Goal: Task Accomplishment & Management: Manage account settings

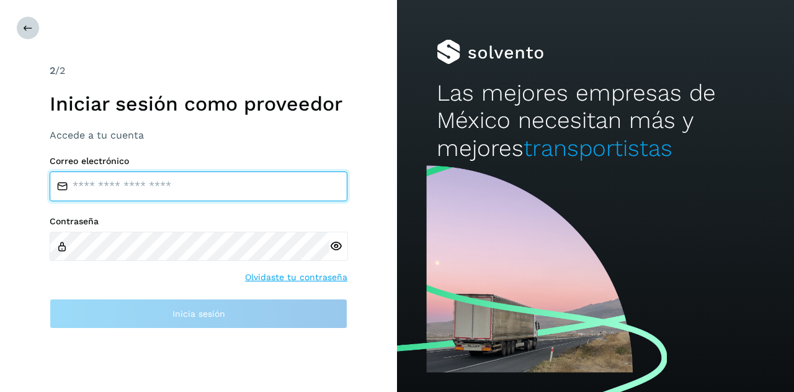
type input "**********"
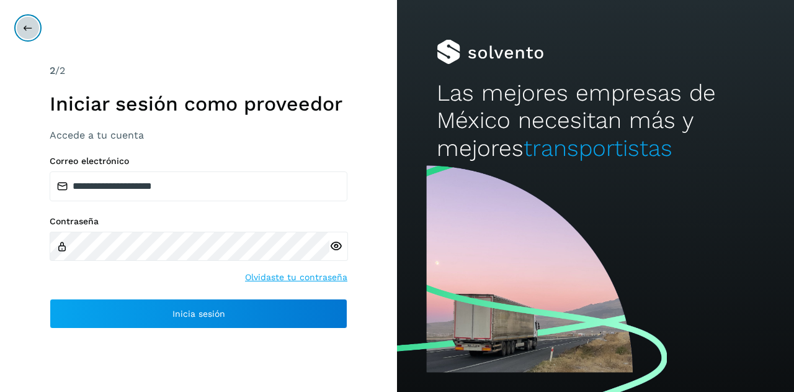
click at [30, 27] on icon at bounding box center [28, 28] width 10 height 10
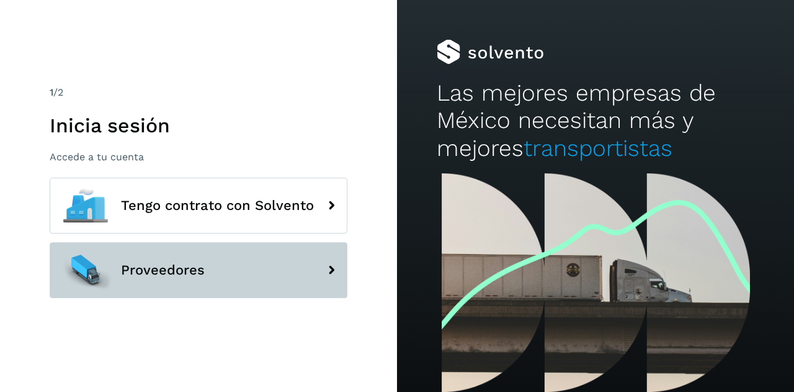
click at [226, 261] on button "Proveedores" at bounding box center [199, 270] width 298 height 56
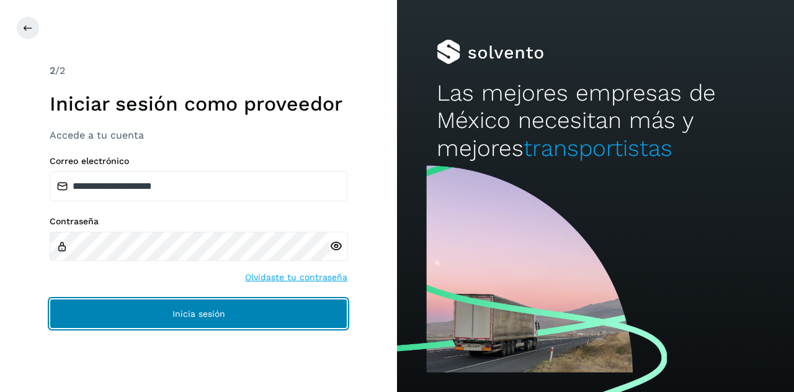
click at [211, 310] on span "Inicia sesión" at bounding box center [199, 313] width 53 height 9
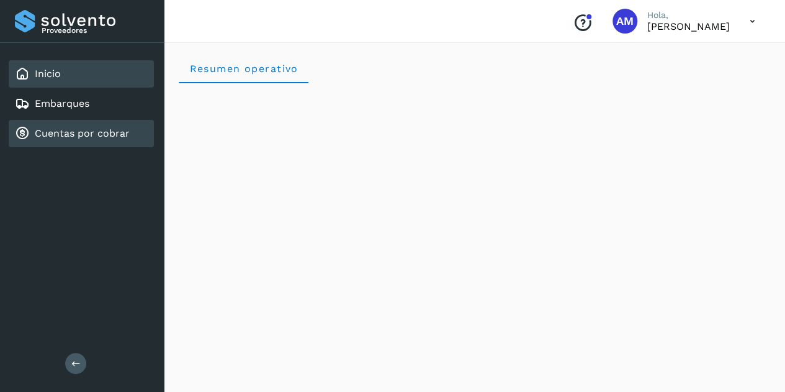
click at [105, 135] on link "Cuentas por cobrar" at bounding box center [82, 133] width 95 height 12
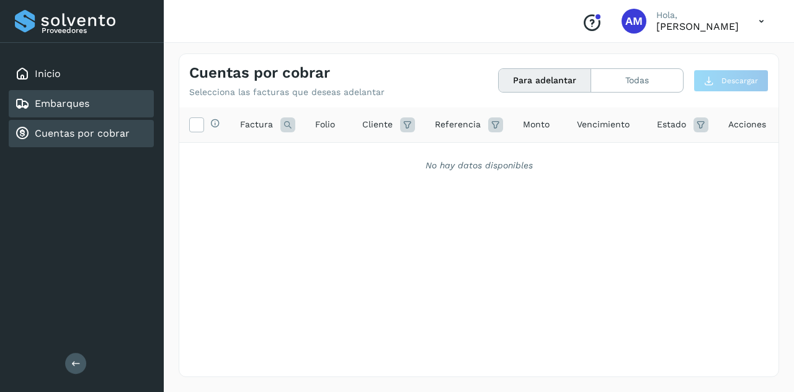
click at [77, 108] on link "Embarques" at bounding box center [62, 103] width 55 height 12
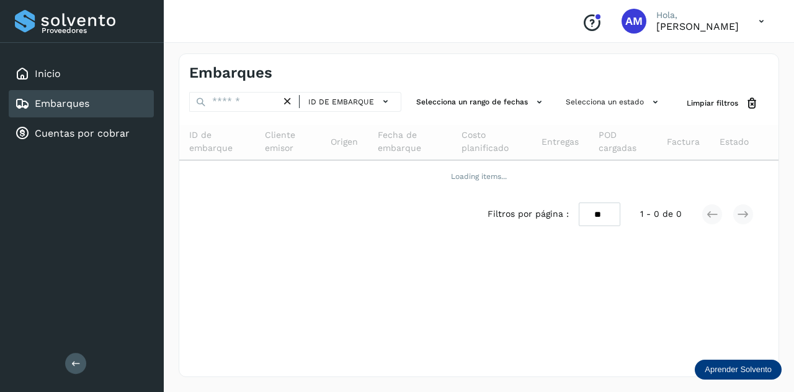
click at [70, 358] on button at bounding box center [75, 362] width 21 height 21
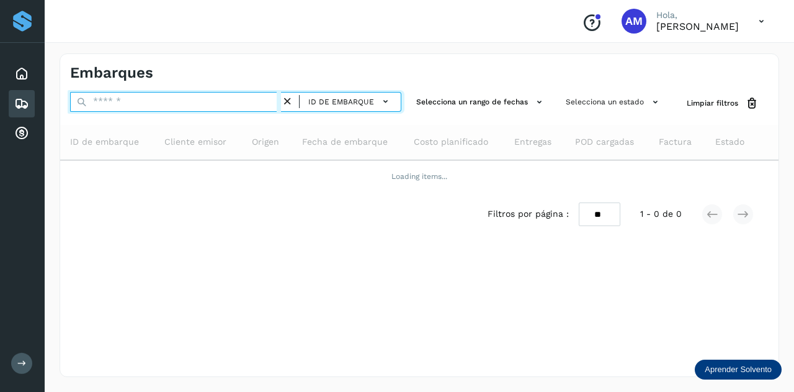
click at [153, 94] on input "text" at bounding box center [175, 102] width 211 height 20
paste input "**********"
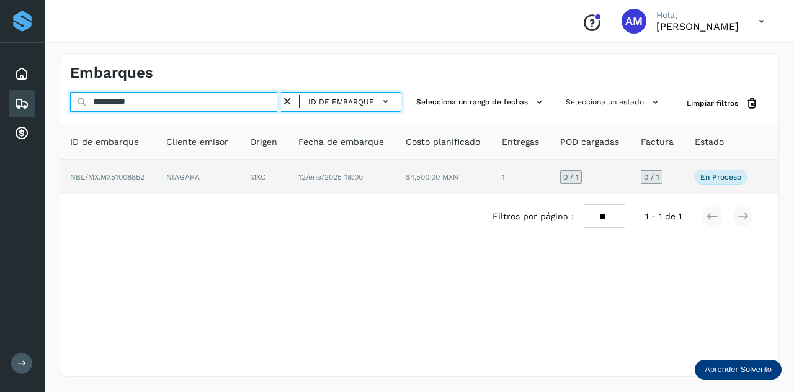
type input "**********"
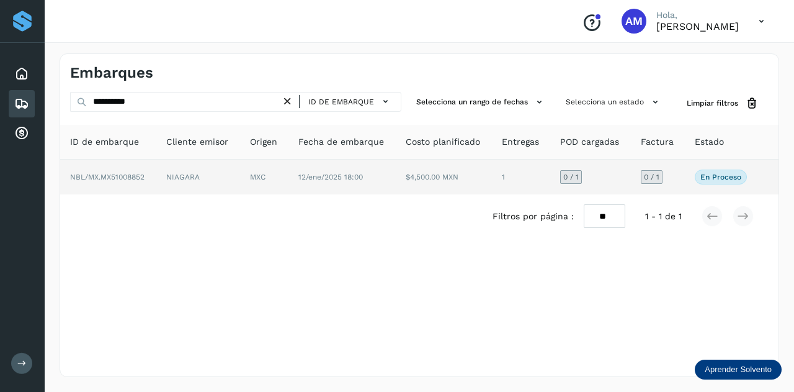
click at [240, 172] on td "NIAGARA" at bounding box center [264, 176] width 48 height 35
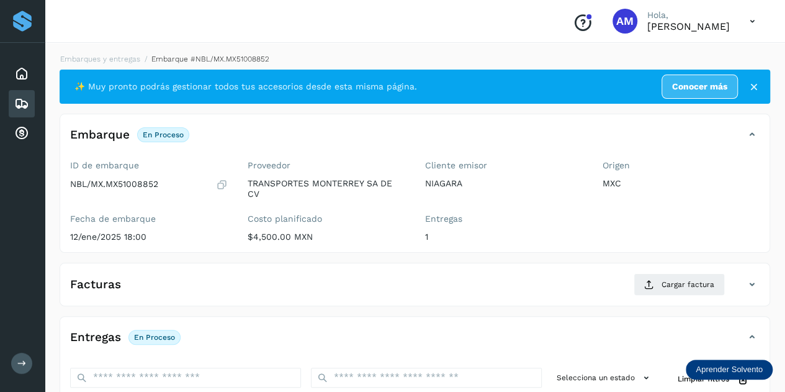
scroll to position [124, 0]
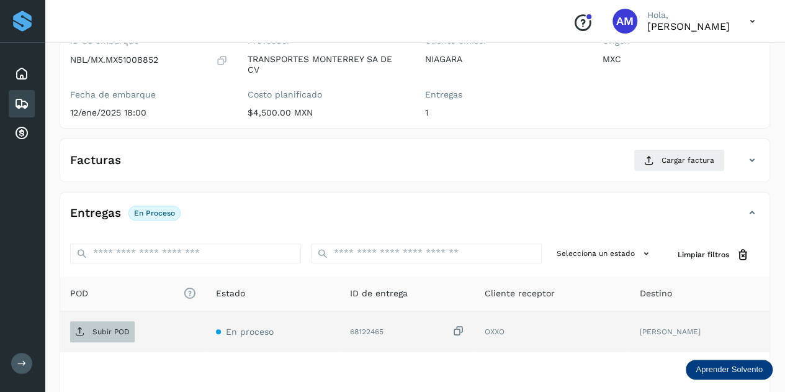
click at [107, 332] on p "Subir POD" at bounding box center [110, 331] width 37 height 9
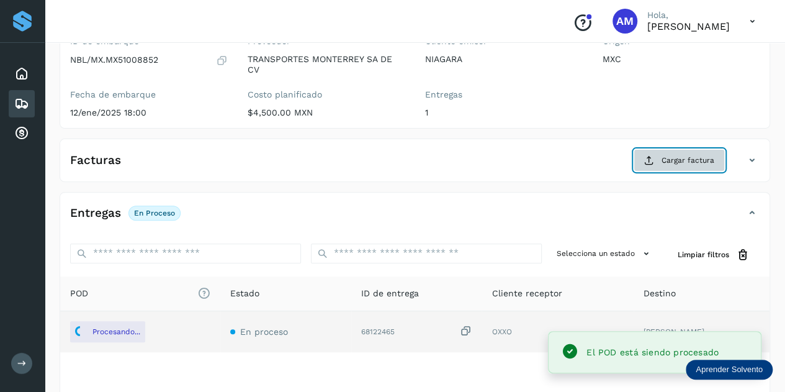
click at [690, 155] on span "Cargar factura" at bounding box center [688, 160] width 53 height 11
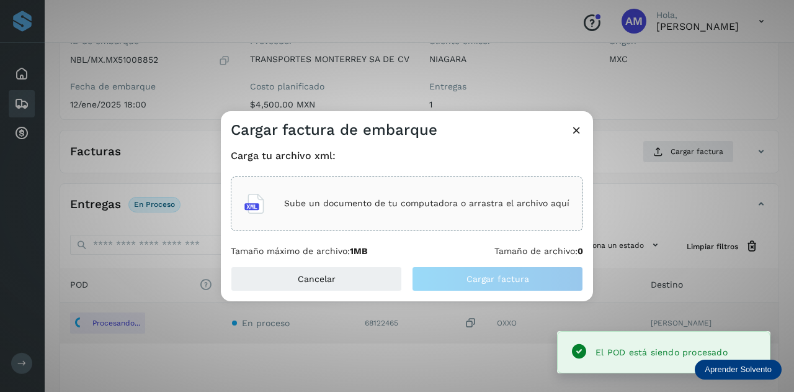
click at [366, 192] on div "Sube un documento de tu computadora o arrastra el archivo aquí" at bounding box center [407, 204] width 325 height 34
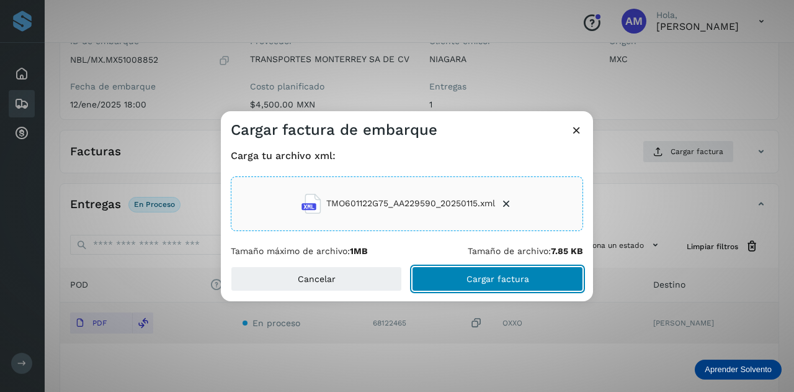
click at [490, 282] on span "Cargar factura" at bounding box center [498, 278] width 63 height 9
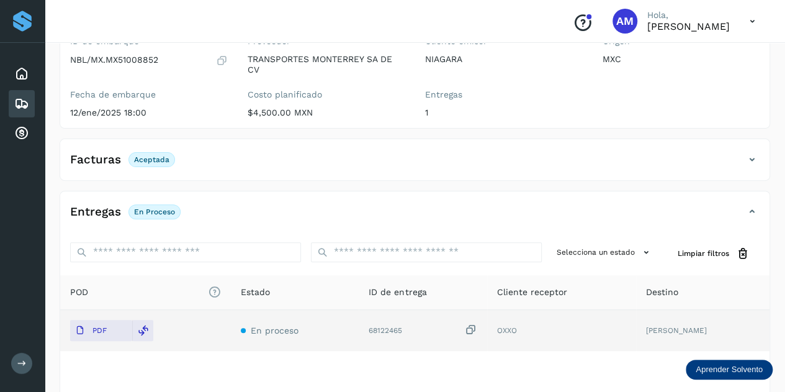
scroll to position [0, 0]
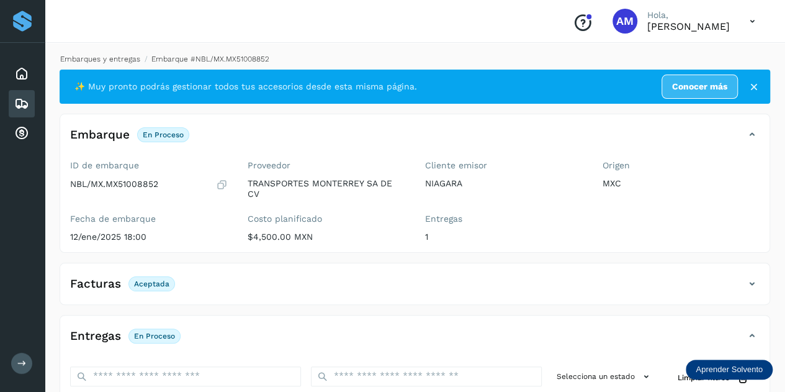
click at [127, 58] on link "Embarques y entregas" at bounding box center [100, 59] width 80 height 9
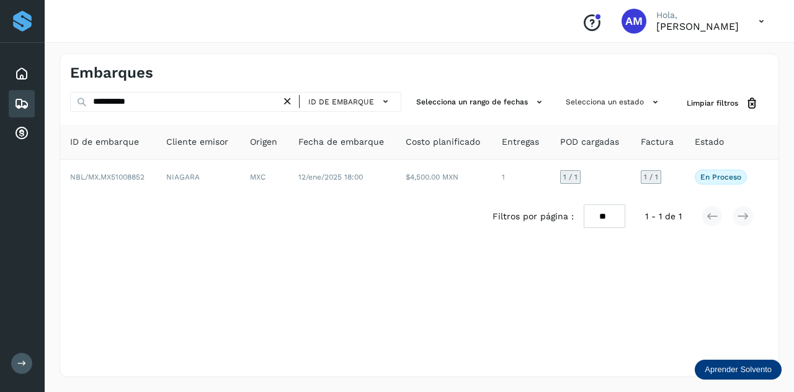
click at [289, 101] on icon at bounding box center [287, 101] width 13 height 13
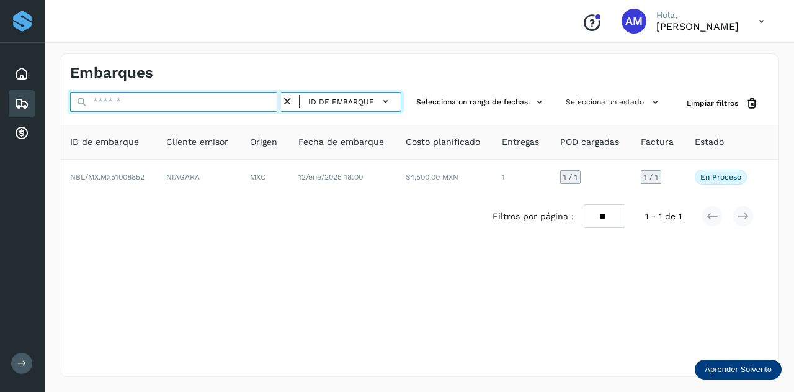
click at [258, 95] on input "text" at bounding box center [175, 102] width 211 height 20
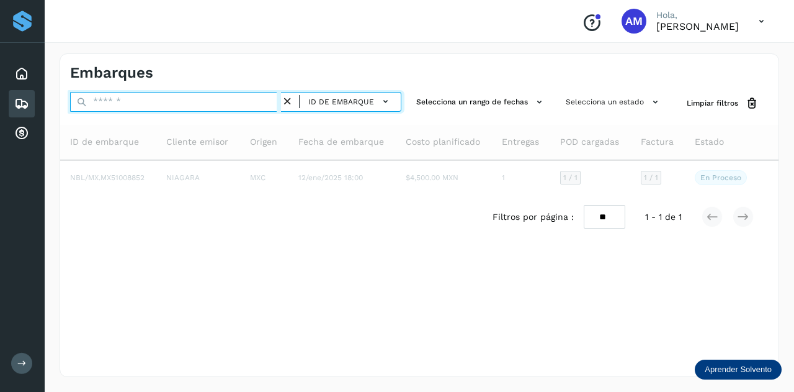
paste input "**********"
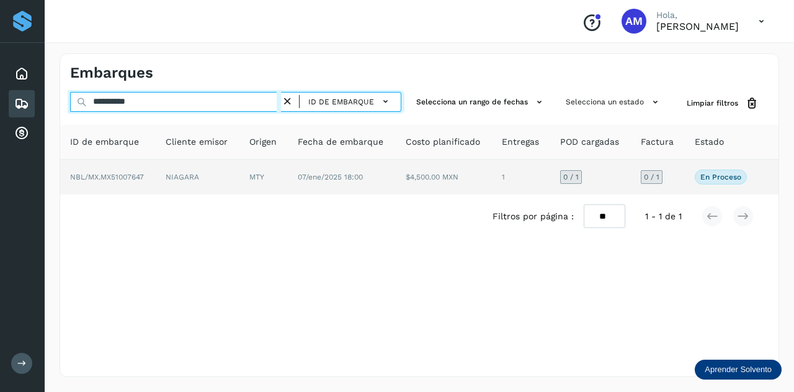
type input "**********"
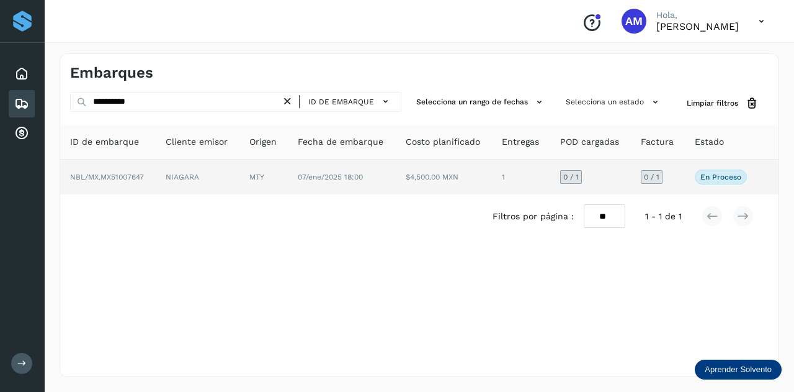
click at [288, 184] on td "MTY" at bounding box center [342, 176] width 108 height 35
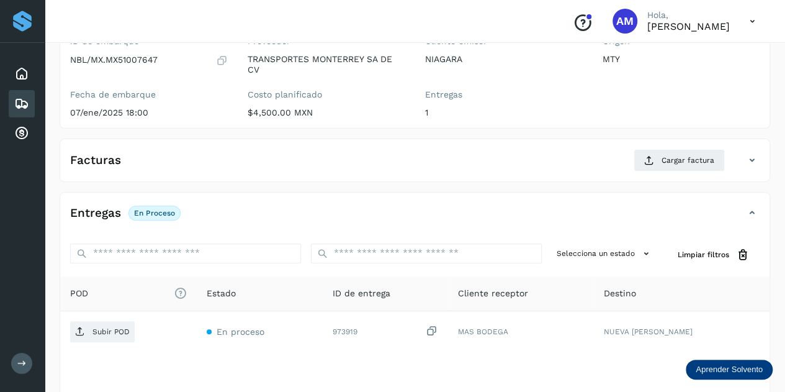
scroll to position [186, 0]
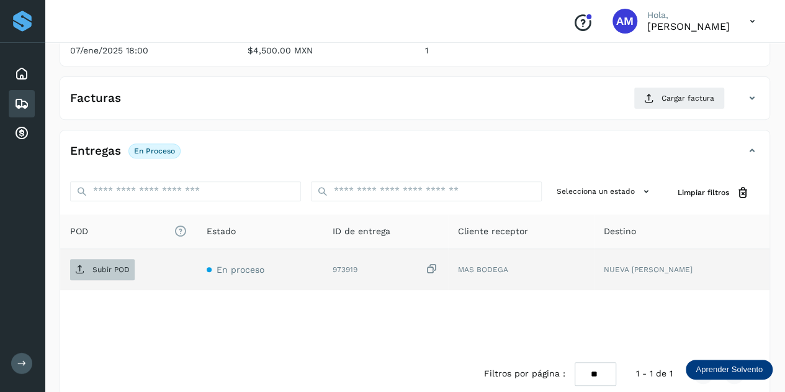
click at [102, 272] on span "Subir POD" at bounding box center [102, 269] width 65 height 20
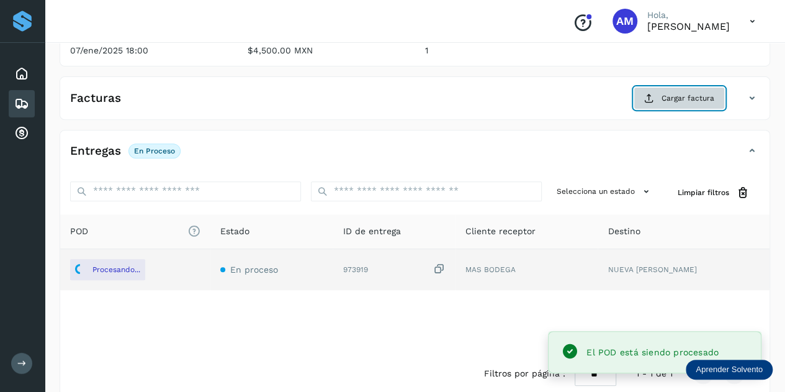
click at [675, 99] on span "Cargar factura" at bounding box center [688, 97] width 53 height 11
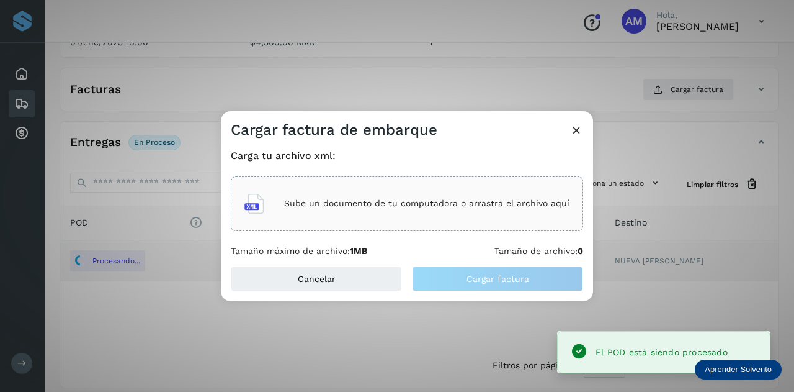
click at [281, 190] on div "Sube un documento de tu computadora o arrastra el archivo aquí" at bounding box center [407, 204] width 325 height 34
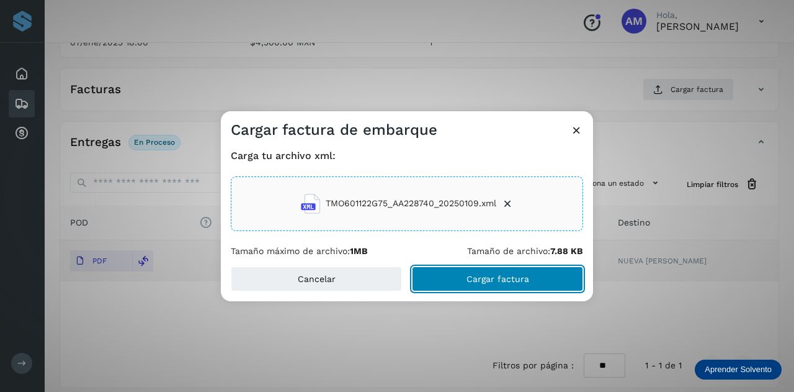
click at [473, 285] on button "Cargar factura" at bounding box center [497, 278] width 171 height 25
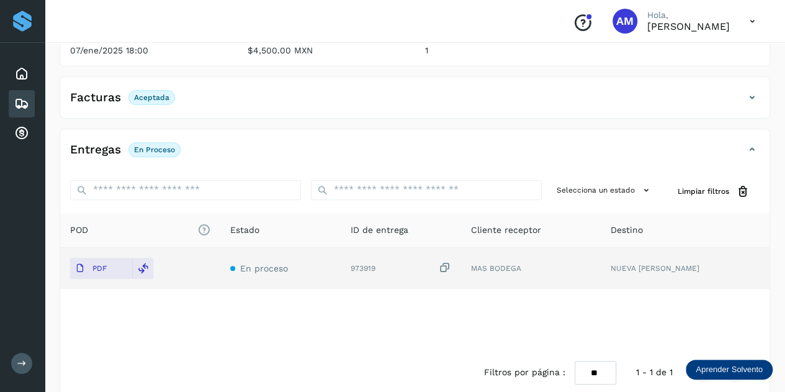
scroll to position [0, 0]
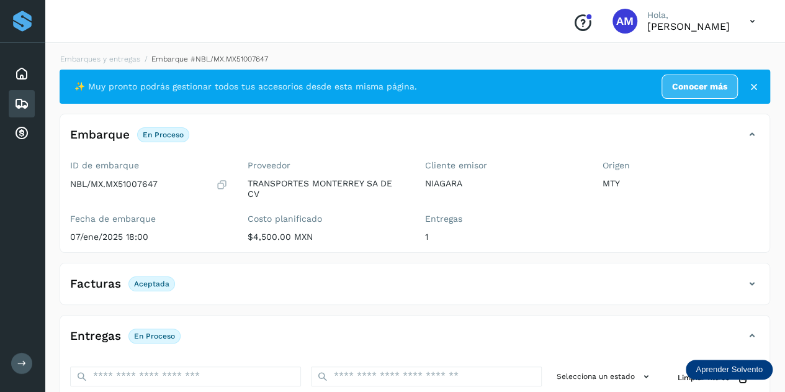
click at [140, 54] on li "Embarques y entregas" at bounding box center [204, 58] width 128 height 11
click at [114, 56] on link "Embarques y entregas" at bounding box center [100, 59] width 80 height 9
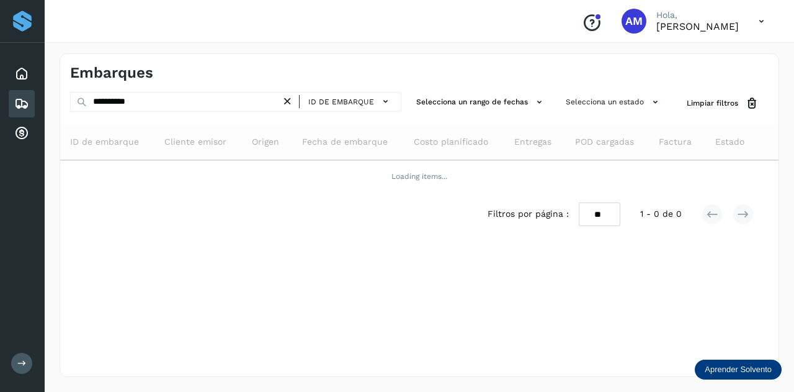
drag, startPoint x: 287, startPoint y: 101, endPoint x: 261, endPoint y: 102, distance: 26.7
click at [287, 101] on icon at bounding box center [287, 101] width 13 height 13
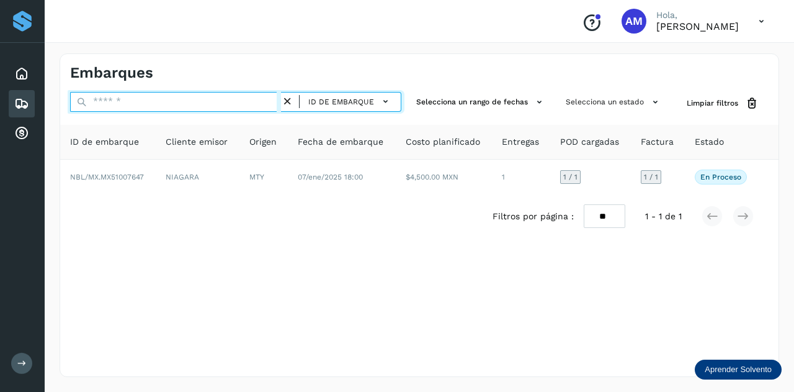
click at [241, 102] on input "text" at bounding box center [175, 102] width 211 height 20
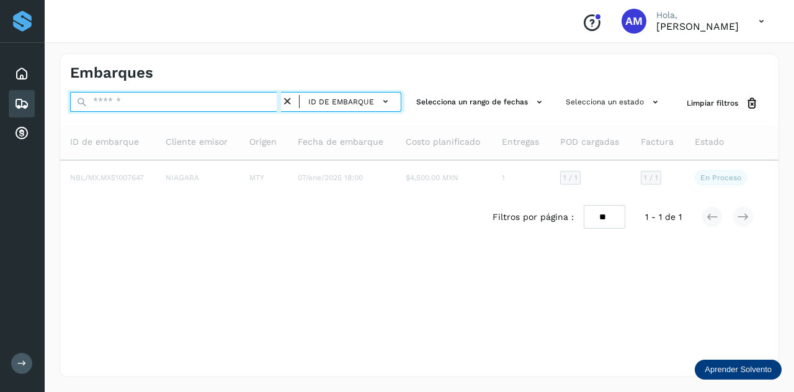
paste input "**********"
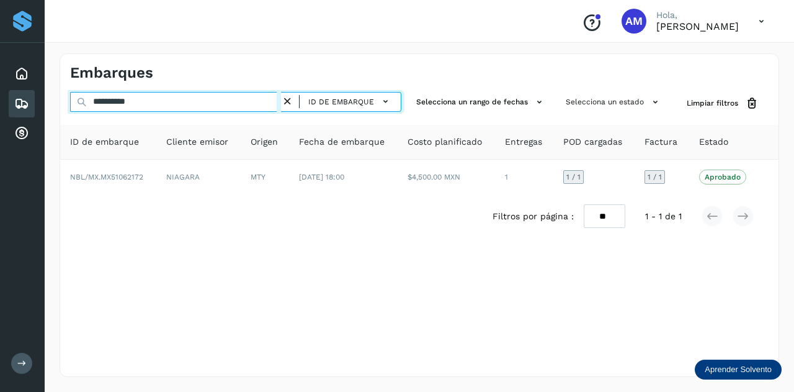
type input "**********"
